Goal: Task Accomplishment & Management: Manage account settings

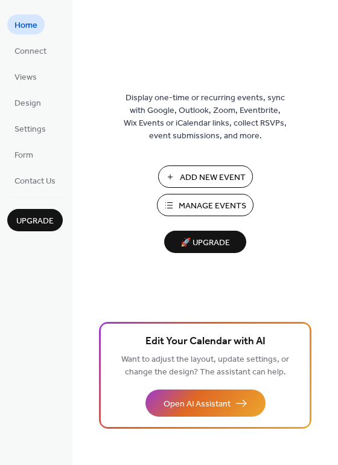
click at [28, 39] on ul "Home Connect Views Design Settings Form Contact Us" at bounding box center [35, 102] width 56 height 176
click at [28, 48] on span "Connect" at bounding box center [30, 51] width 32 height 13
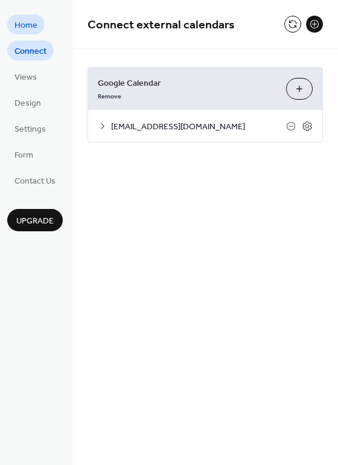
click at [34, 27] on span "Home" at bounding box center [25, 25] width 23 height 13
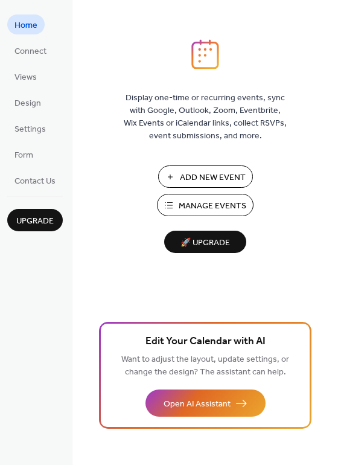
click at [195, 201] on span "Manage Events" at bounding box center [213, 206] width 68 height 13
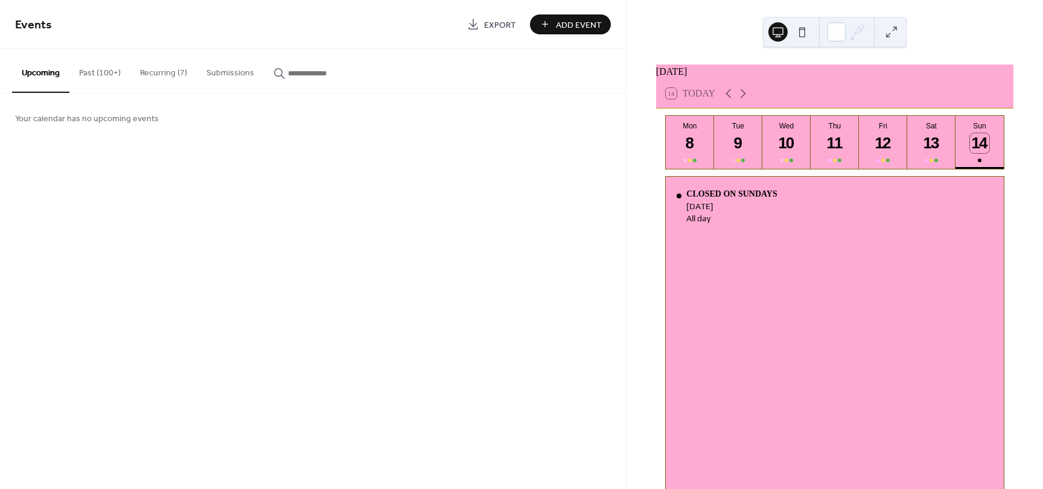
click at [164, 71] on button "Recurring (7)" at bounding box center [163, 70] width 66 height 43
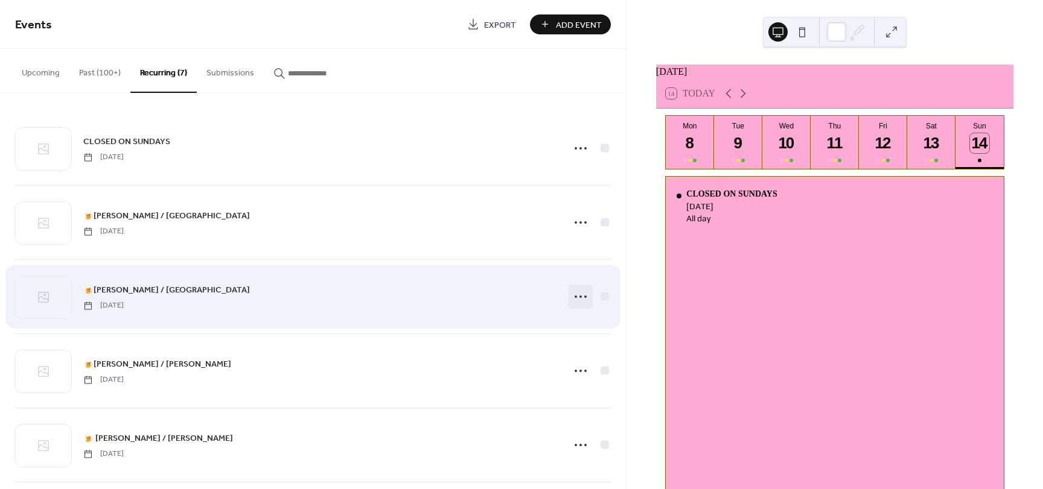
click at [574, 297] on icon at bounding box center [580, 296] width 19 height 19
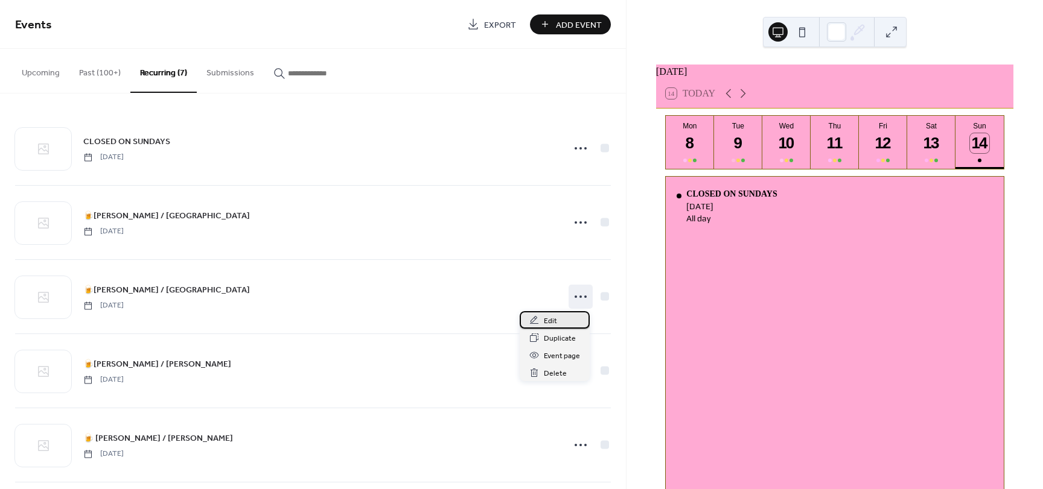
click at [557, 317] on div "Edit" at bounding box center [554, 319] width 70 height 17
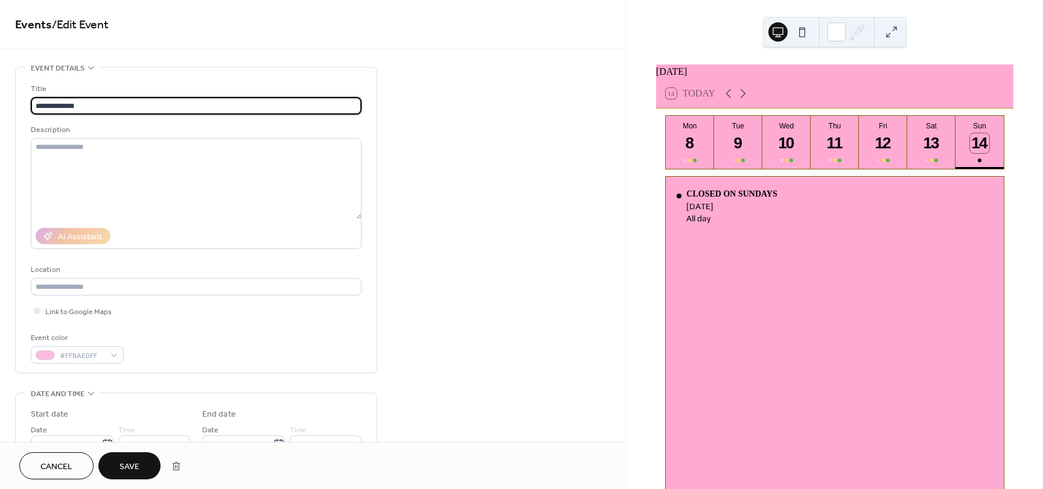
type input "**********"
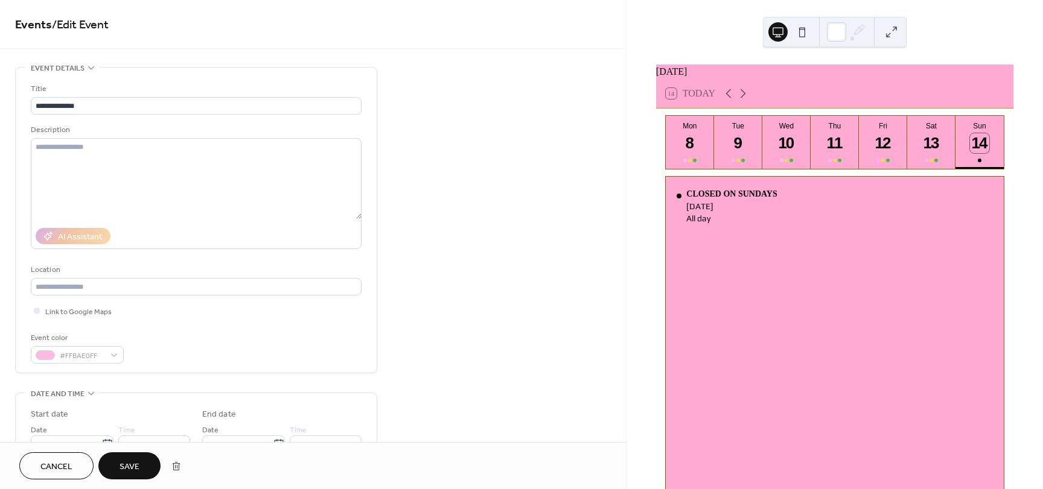
click at [135, 466] on span "Save" at bounding box center [129, 467] width 20 height 13
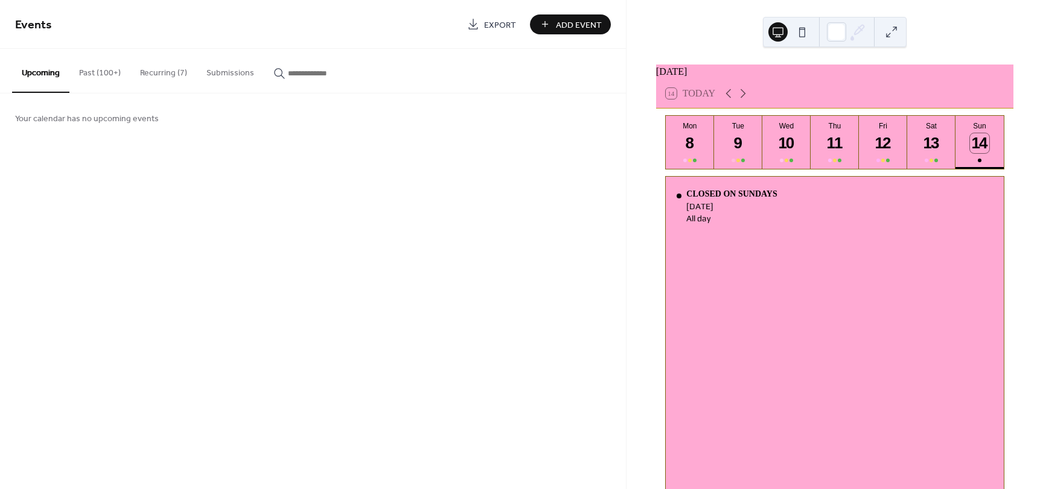
click at [165, 73] on button "Recurring (7)" at bounding box center [163, 70] width 66 height 43
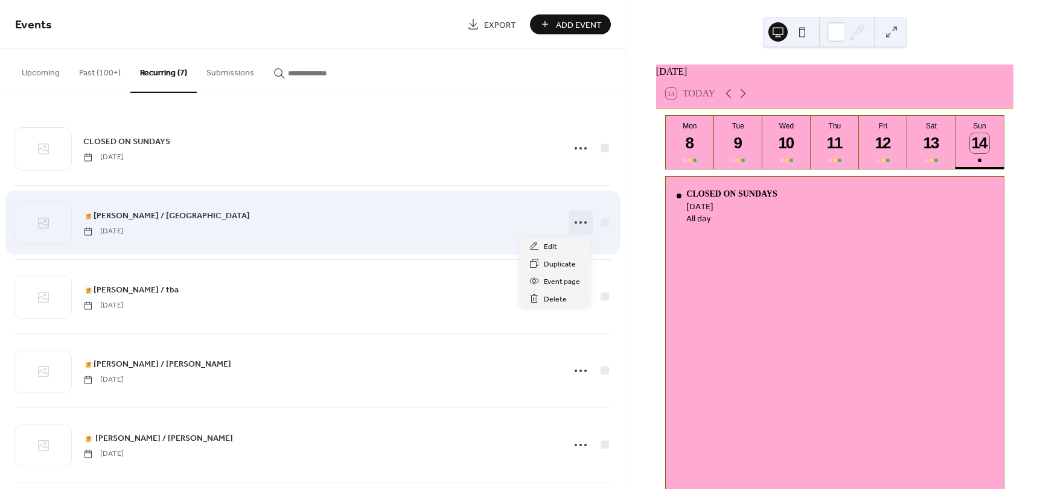
click at [579, 222] on circle at bounding box center [580, 222] width 2 height 2
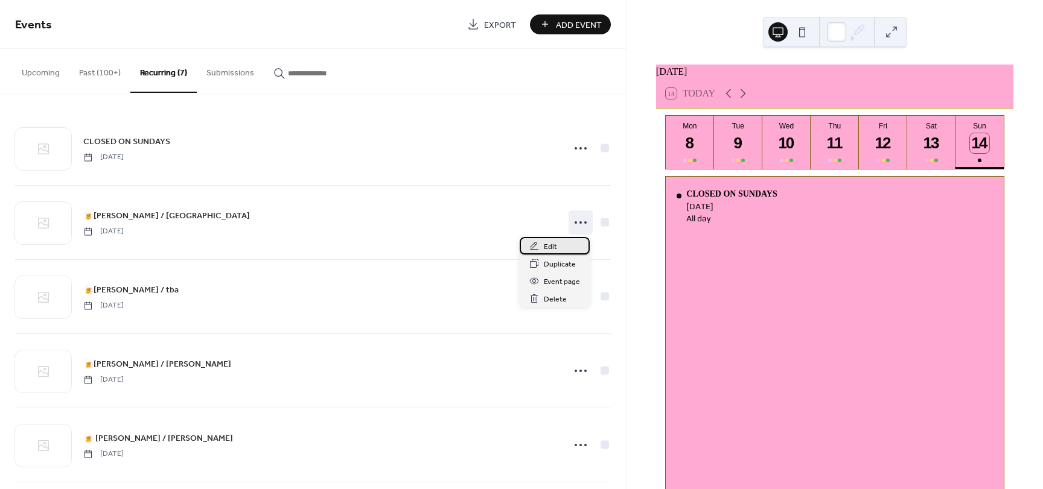
click at [564, 243] on div "Edit" at bounding box center [554, 245] width 70 height 17
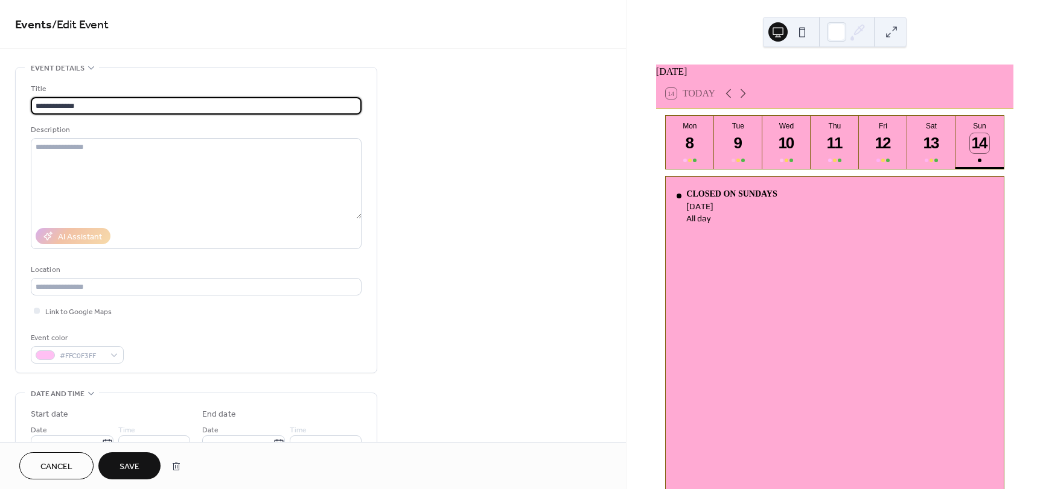
type input "**********"
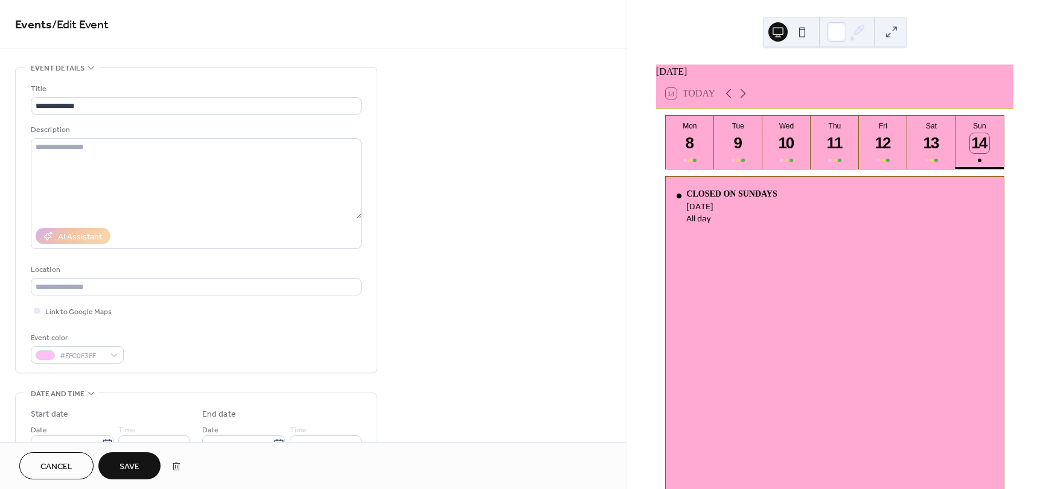
click at [139, 466] on span "Save" at bounding box center [129, 467] width 20 height 13
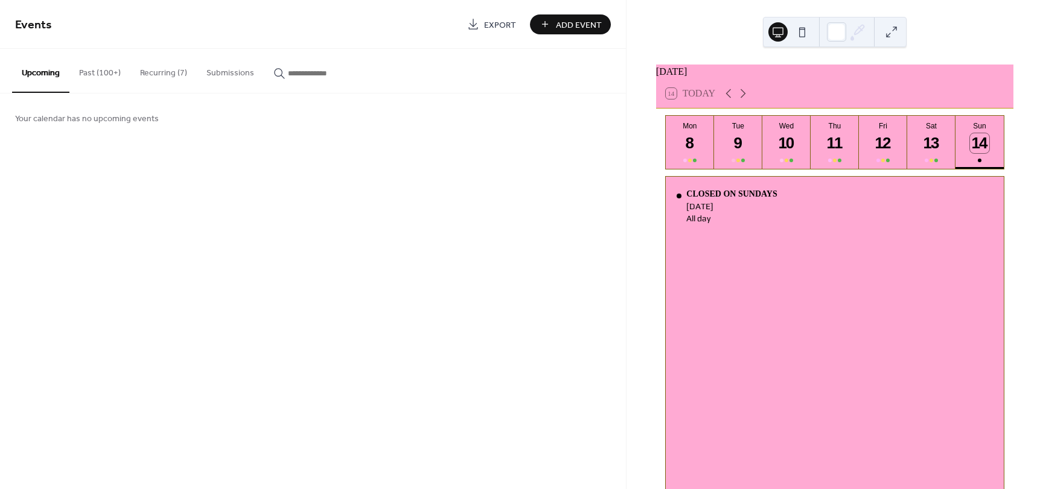
click at [173, 73] on button "Recurring (7)" at bounding box center [163, 70] width 66 height 43
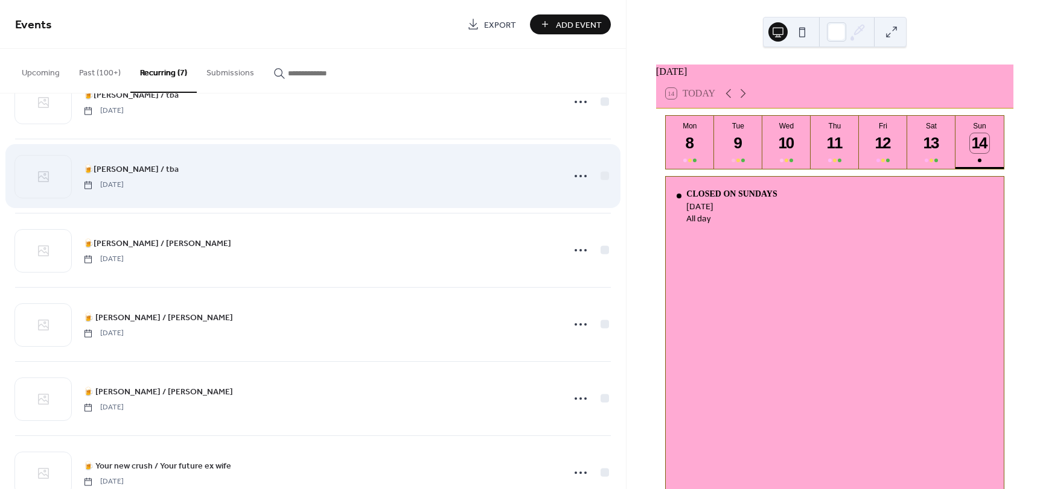
scroll to position [159, 0]
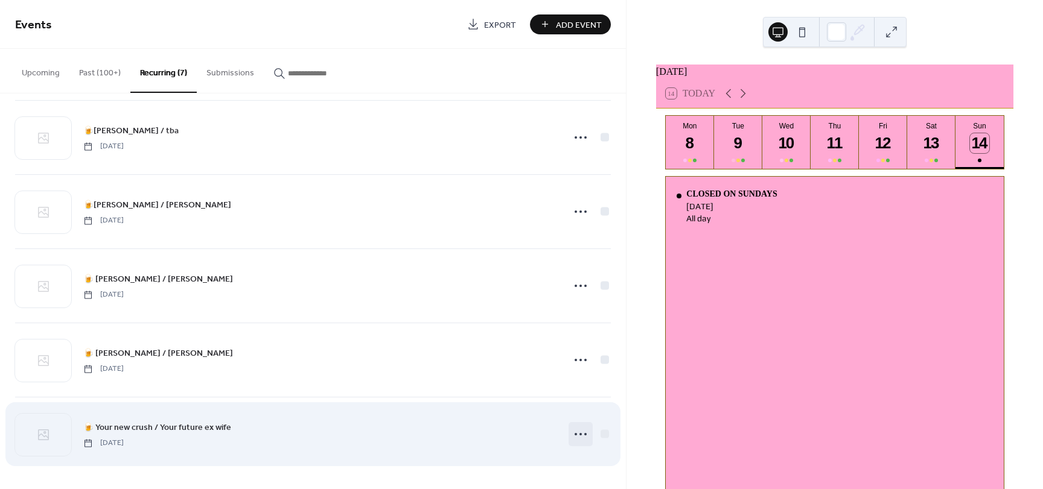
click at [577, 433] on icon at bounding box center [580, 434] width 19 height 19
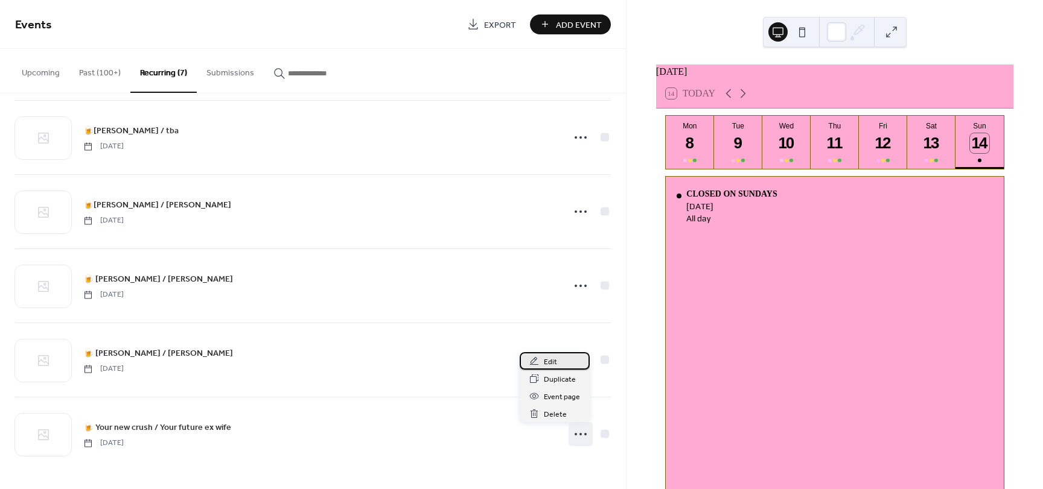
click at [560, 354] on div "Edit" at bounding box center [554, 360] width 70 height 17
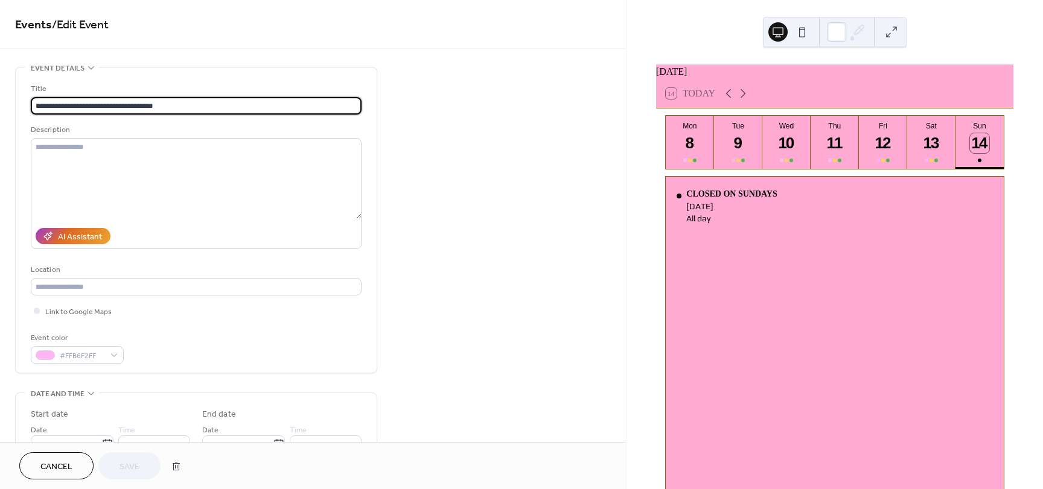
scroll to position [1, 0]
drag, startPoint x: 177, startPoint y: 106, endPoint x: 46, endPoint y: 114, distance: 130.6
click at [46, 114] on input "**********" at bounding box center [196, 105] width 331 height 17
type input "**********"
click at [141, 469] on button "Save" at bounding box center [129, 465] width 62 height 27
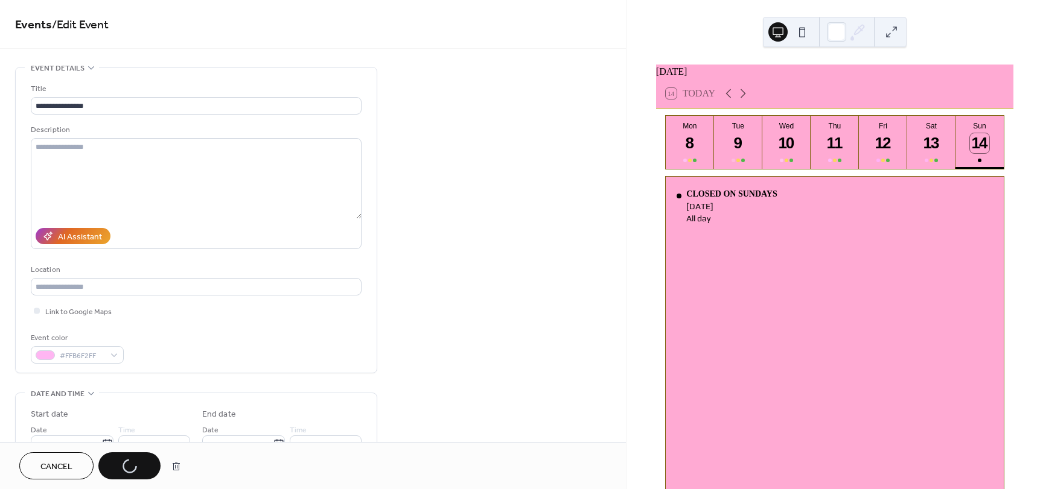
scroll to position [0, 0]
